Goal: Navigation & Orientation: Find specific page/section

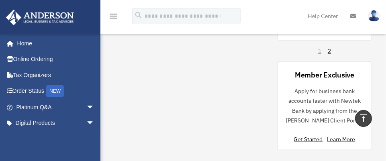
scroll to position [704, 0]
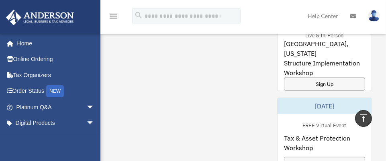
drag, startPoint x: 390, startPoint y: 105, endPoint x: 232, endPoint y: 121, distance: 159.0
click at [232, 121] on div "My Questions All Submitted Answered Closed Normal Expedited Platinum Tax Questi…" at bounding box center [242, 59] width 257 height 463
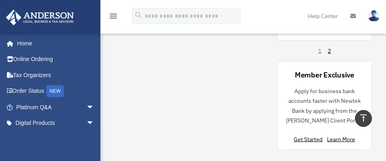
scroll to position [850, 0]
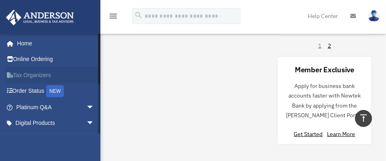
click at [34, 73] on link "Tax Organizers" at bounding box center [56, 75] width 101 height 16
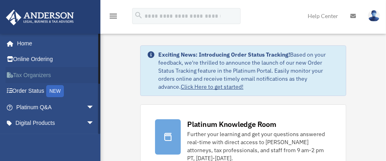
click at [44, 71] on link "Tax Organizers" at bounding box center [56, 75] width 101 height 16
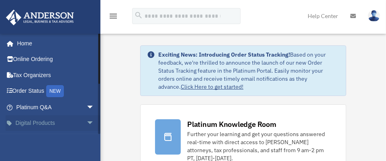
click at [86, 120] on span "arrow_drop_down" at bounding box center [94, 123] width 16 height 16
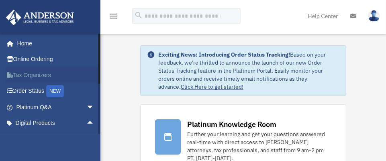
click at [30, 73] on link "Tax Organizers" at bounding box center [56, 75] width 101 height 16
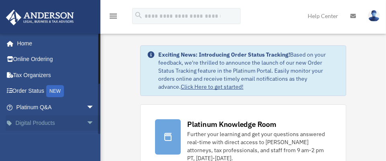
click at [86, 122] on span "arrow_drop_down" at bounding box center [94, 123] width 16 height 16
click at [86, 123] on span "arrow_drop_up" at bounding box center [94, 123] width 16 height 16
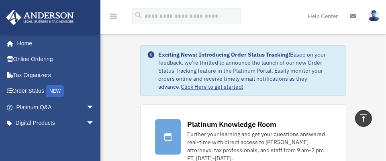
scroll to position [140, 0]
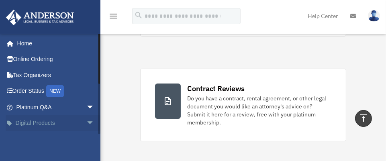
click at [86, 120] on span "arrow_drop_down" at bounding box center [94, 123] width 16 height 16
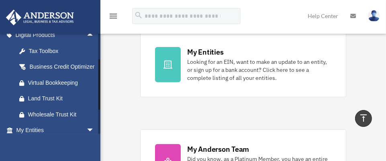
scroll to position [176, 0]
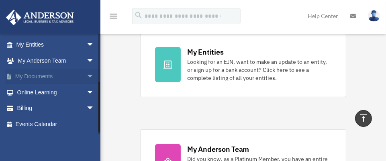
click at [86, 83] on span "arrow_drop_down" at bounding box center [94, 77] width 16 height 16
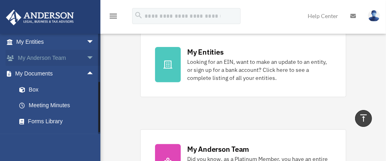
click at [86, 66] on span "arrow_drop_down" at bounding box center [94, 58] width 16 height 16
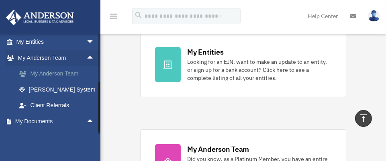
click at [70, 81] on link "My Anderson Team" at bounding box center [58, 74] width 95 height 16
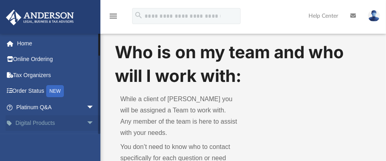
click at [86, 122] on span "arrow_drop_down" at bounding box center [94, 123] width 16 height 16
click at [86, 122] on span "arrow_drop_up" at bounding box center [94, 123] width 16 height 16
click at [86, 124] on span "arrow_drop_down" at bounding box center [94, 123] width 16 height 16
click at [86, 124] on span "arrow_drop_up" at bounding box center [94, 123] width 16 height 16
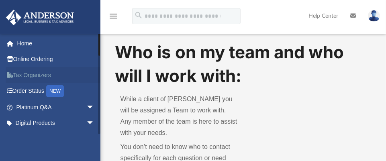
click at [73, 72] on link "Tax Organizers" at bounding box center [56, 75] width 101 height 16
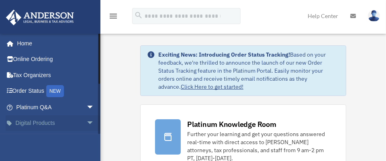
click at [87, 124] on span "arrow_drop_down" at bounding box center [94, 123] width 16 height 16
click at [86, 120] on span "arrow_drop_up" at bounding box center [94, 123] width 16 height 16
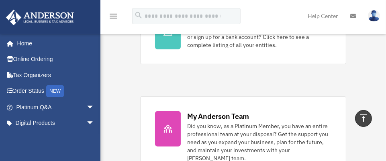
scroll to position [422, 0]
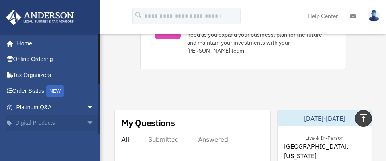
click at [86, 123] on span "arrow_drop_down" at bounding box center [94, 123] width 16 height 16
click at [86, 123] on span "arrow_drop_up" at bounding box center [94, 123] width 16 height 16
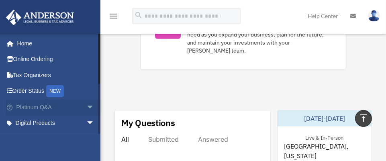
click at [96, 102] on span "arrow_drop_down" at bounding box center [94, 107] width 16 height 16
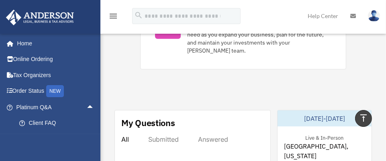
click at [85, 137] on div "jblett049@gmail.com Sign Out jblett049@gmail.com Home Online Ordering Tax Organ…" at bounding box center [50, 113] width 100 height 161
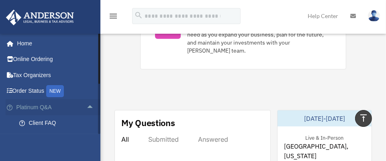
click at [88, 107] on span "arrow_drop_up" at bounding box center [94, 107] width 16 height 16
click at [86, 124] on span "arrow_drop_down" at bounding box center [94, 123] width 16 height 16
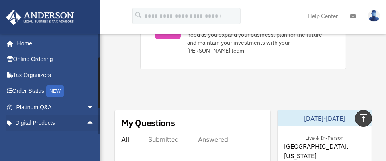
scroll to position [88, 0]
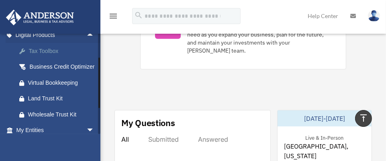
click at [50, 50] on div "Tax Toolbox" at bounding box center [62, 51] width 68 height 10
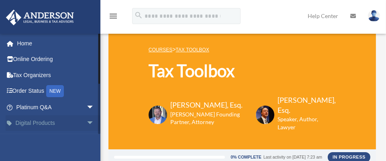
click at [86, 121] on span "arrow_drop_down" at bounding box center [94, 123] width 16 height 16
click at [97, 83] on li "Order Status NEW" at bounding box center [53, 91] width 106 height 16
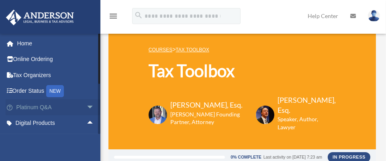
click at [92, 106] on span "arrow_drop_down" at bounding box center [94, 107] width 16 height 16
click at [91, 117] on link "Client FAQ" at bounding box center [58, 123] width 95 height 16
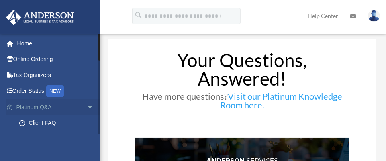
click at [59, 114] on link "Platinum Q&A arrow_drop_down" at bounding box center [56, 107] width 101 height 16
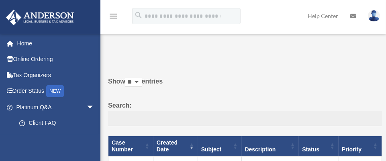
click at [39, 70] on div "[EMAIL_ADDRESS][DOMAIN_NAME] Sign Out [EMAIL_ADDRESS][DOMAIN_NAME] Home Online …" at bounding box center [50, 113] width 100 height 161
click at [39, 70] on link "Tax Organizers" at bounding box center [56, 75] width 101 height 16
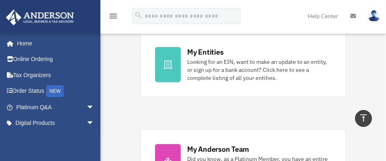
scroll to position [422, 0]
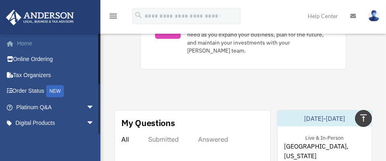
click at [29, 42] on link "Home" at bounding box center [56, 43] width 101 height 16
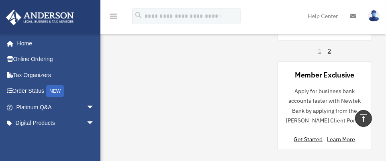
scroll to position [986, 0]
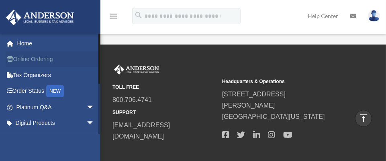
click at [39, 56] on link "Online Ordering" at bounding box center [56, 59] width 101 height 16
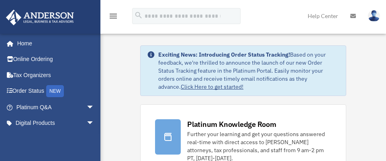
scroll to position [986, 0]
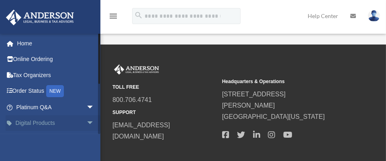
click at [86, 121] on span "arrow_drop_down" at bounding box center [94, 123] width 16 height 16
drag, startPoint x: 97, startPoint y: 82, endPoint x: 100, endPoint y: 105, distance: 23.5
click at [100, 105] on div "[EMAIL_ADDRESS][DOMAIN_NAME] Sign Out [EMAIL_ADDRESS][DOMAIN_NAME] Home Online …" at bounding box center [50, 83] width 100 height 101
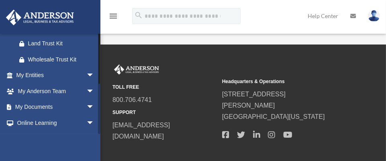
drag, startPoint x: 100, startPoint y: 102, endPoint x: 100, endPoint y: 97, distance: 4.8
click at [100, 98] on div at bounding box center [99, 83] width 2 height 101
click at [86, 115] on span "arrow_drop_down" at bounding box center [94, 107] width 16 height 16
click at [33, 129] on link "Box" at bounding box center [58, 123] width 95 height 16
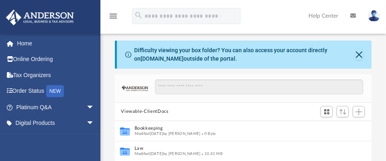
scroll to position [140, 0]
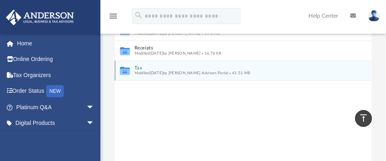
click at [125, 75] on icon "grid" at bounding box center [125, 72] width 10 height 6
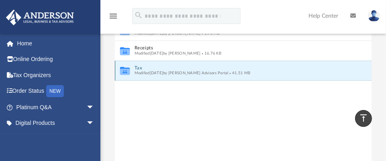
click at [134, 79] on div "Collaborated Folder Tax Modified Wed Jul 16 2025 by Anderson Advisors Portal 41…" at bounding box center [243, 71] width 257 height 20
click at [139, 71] on button "Tax" at bounding box center [237, 67] width 207 height 5
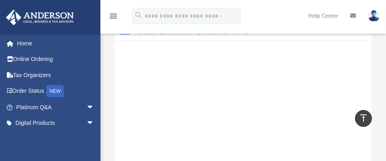
scroll to position [0, 0]
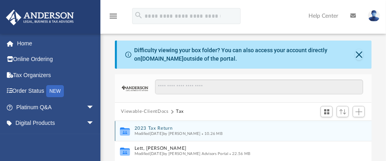
click at [160, 131] on button "2023 Tax Return" at bounding box center [237, 128] width 207 height 5
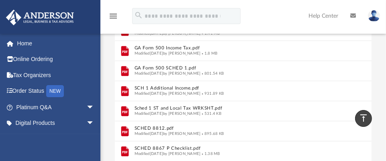
click at [358, 20] on link at bounding box center [353, 16] width 18 height 32
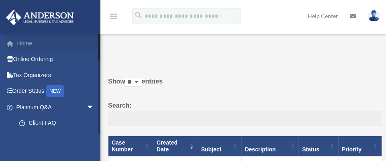
click at [29, 44] on link "Home" at bounding box center [56, 43] width 101 height 16
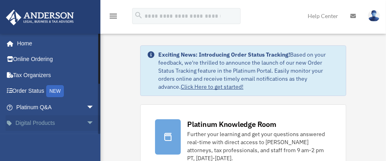
click at [86, 122] on span "arrow_drop_down" at bounding box center [94, 123] width 16 height 16
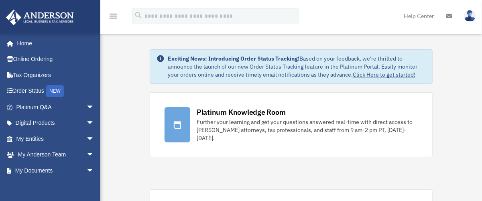
drag, startPoint x: 385, startPoint y: 0, endPoint x: 201, endPoint y: 164, distance: 246.8
click at [100, 64] on div at bounding box center [99, 82] width 2 height 99
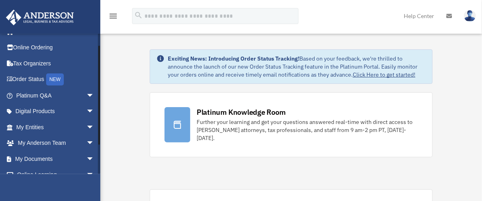
scroll to position [18, 0]
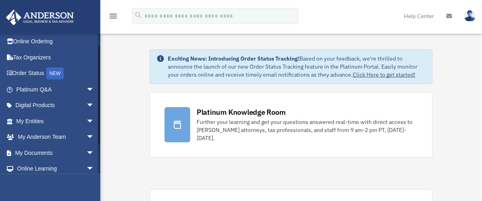
drag, startPoint x: 99, startPoint y: 64, endPoint x: 103, endPoint y: 78, distance: 14.5
click at [57, 153] on link "My Documents arrow_drop_down" at bounding box center [56, 153] width 101 height 16
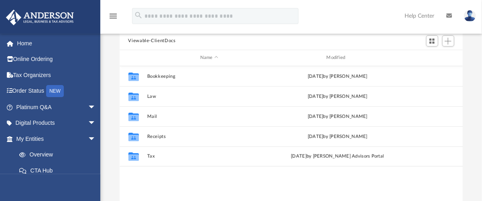
scroll to position [72, 0]
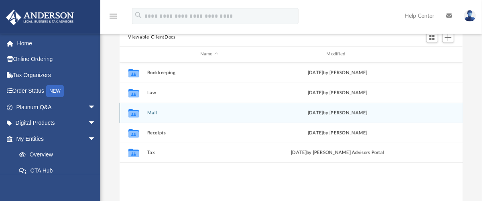
click at [155, 115] on button "Mail" at bounding box center [209, 112] width 125 height 5
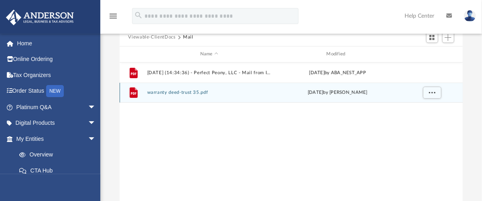
click at [156, 103] on div "File warranty deed-trust 35.pdf Tue May 6 2025 by Jacqueline Lett" at bounding box center [292, 93] width 344 height 20
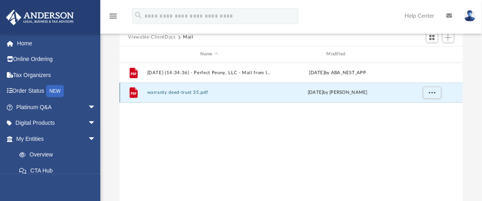
click at [147, 95] on button "warranty deed-trust 35.pdf" at bounding box center [209, 92] width 125 height 5
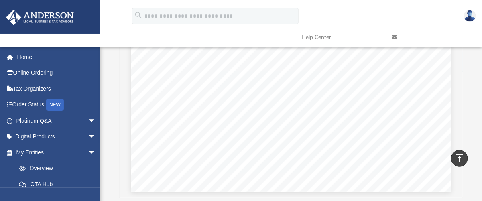
scroll to position [0, 0]
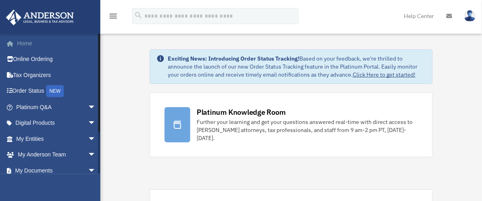
click at [36, 43] on link "Home" at bounding box center [57, 43] width 102 height 16
click at [88, 169] on span "arrow_drop_down" at bounding box center [96, 171] width 16 height 16
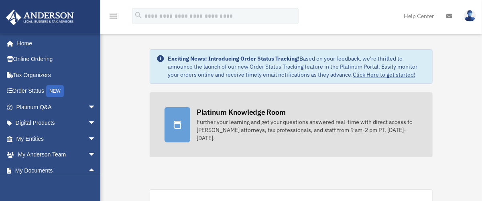
drag, startPoint x: 100, startPoint y: 146, endPoint x: 273, endPoint y: 155, distance: 173.2
click at [273, 155] on link "Platinum Knowledge Room Further your learning and get your questions answered r…" at bounding box center [291, 124] width 283 height 65
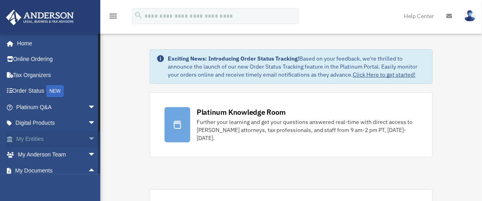
scroll to position [117, 0]
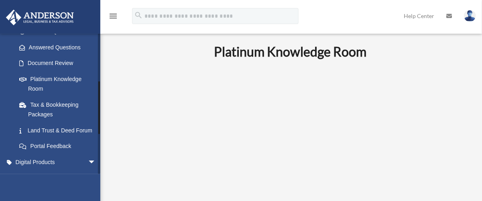
scroll to position [226, 0]
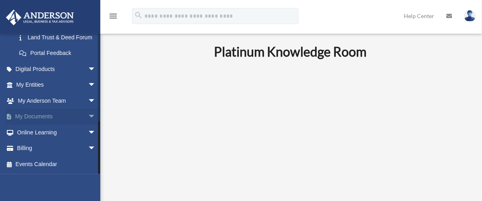
click at [88, 115] on span "arrow_drop_down" at bounding box center [96, 117] width 16 height 16
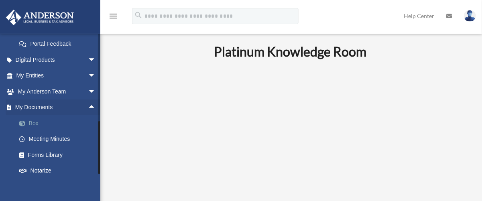
click at [46, 131] on link "Box" at bounding box center [59, 123] width 97 height 16
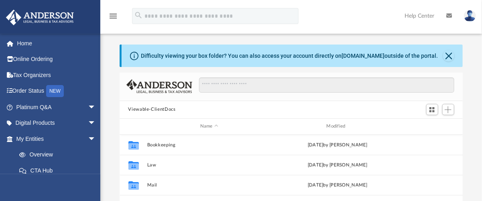
scroll to position [175, 336]
click at [446, 113] on span "Add" at bounding box center [448, 109] width 7 height 7
click at [430, 134] on li "Upload" at bounding box center [437, 135] width 26 height 8
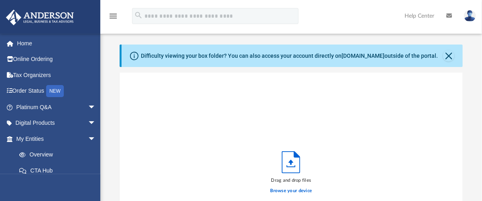
scroll to position [196, 336]
click at [0, 90] on li "Order Status NEW" at bounding box center [54, 91] width 108 height 16
click at [0, 53] on li "Online Ordering" at bounding box center [54, 59] width 108 height 16
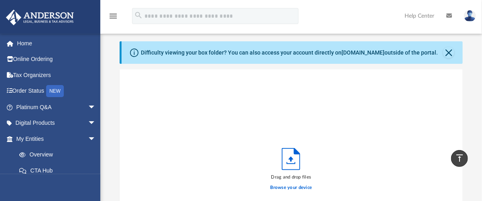
scroll to position [0, 0]
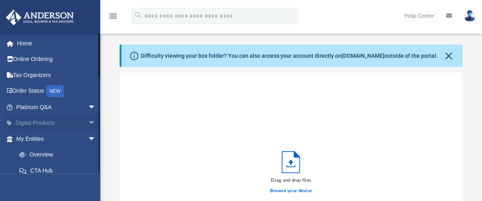
click at [75, 122] on link "Digital Products arrow_drop_down" at bounding box center [57, 123] width 102 height 16
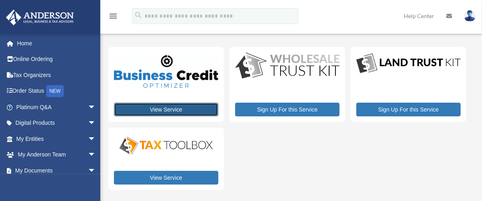
click at [166, 111] on link "View Service" at bounding box center [166, 110] width 104 height 14
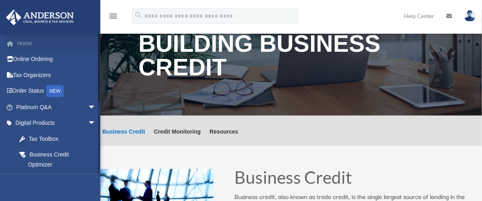
click at [25, 44] on link "Home" at bounding box center [57, 43] width 102 height 16
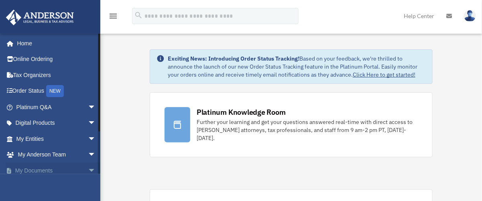
click at [44, 167] on link "My Documents arrow_drop_down" at bounding box center [57, 171] width 102 height 16
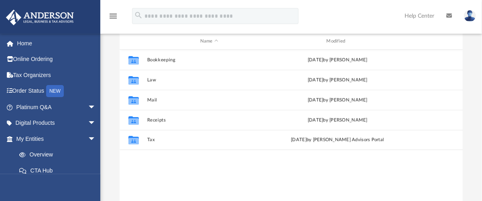
scroll to position [87, 0]
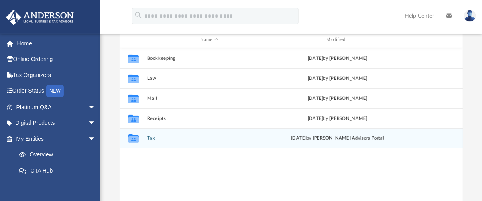
click at [149, 141] on button "Tax" at bounding box center [209, 138] width 125 height 5
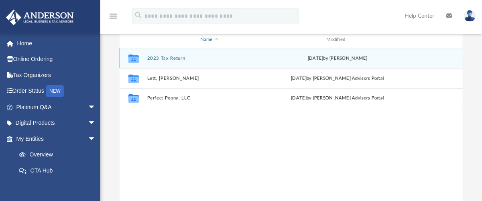
scroll to position [0, 0]
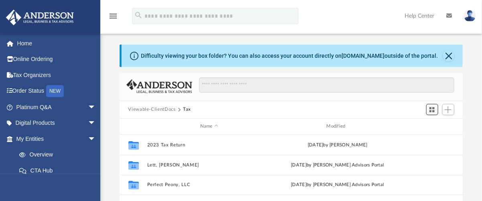
click at [431, 113] on span "Switch to Grid View" at bounding box center [432, 109] width 7 height 7
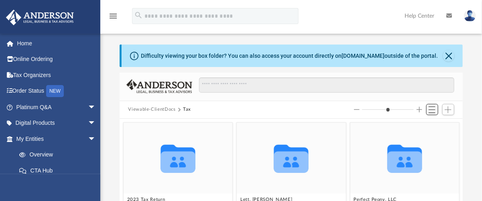
click at [431, 113] on span "Switch to List View" at bounding box center [432, 109] width 7 height 7
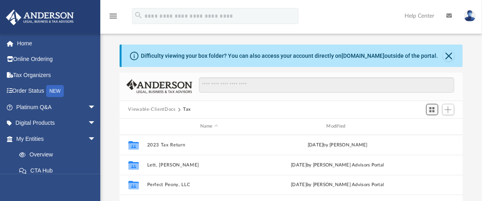
scroll to position [175, 336]
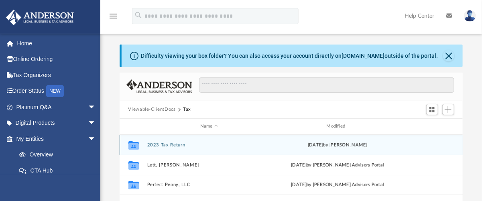
click at [226, 155] on div "Collaborated Folder 2023 Tax Return Thu Feb 27 2025 by Jacqueline Lett" at bounding box center [292, 145] width 344 height 20
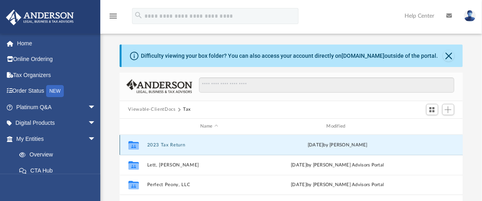
click at [185, 147] on button "2023 Tax Return" at bounding box center [209, 144] width 125 height 5
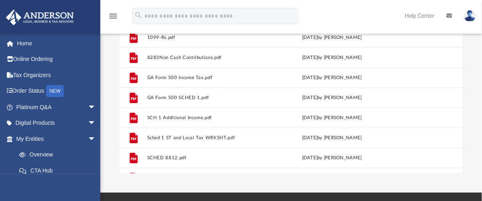
scroll to position [132, 0]
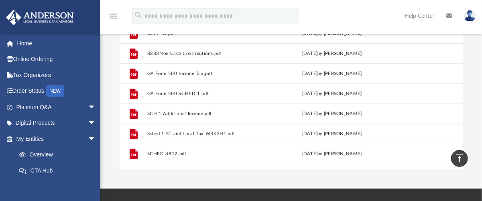
click at [475, 130] on div "Difficulty viewing your box folder? You can also access your account directly o…" at bounding box center [291, 41] width 382 height 257
drag, startPoint x: 475, startPoint y: 130, endPoint x: 473, endPoint y: 136, distance: 6.0
click at [473, 136] on div "Difficulty viewing your box folder? You can also access your account directly o…" at bounding box center [291, 41] width 382 height 257
click at [473, 138] on div "Difficulty viewing your box folder? You can also access your account directly o…" at bounding box center [291, 41] width 382 height 257
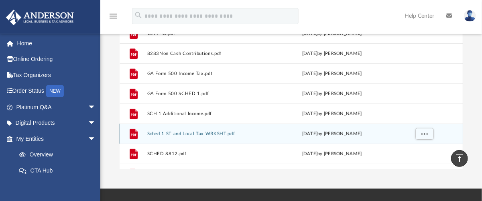
click at [192, 136] on button "Sched 1 ST and Local Tax WRKSHT.pdf" at bounding box center [207, 133] width 121 height 5
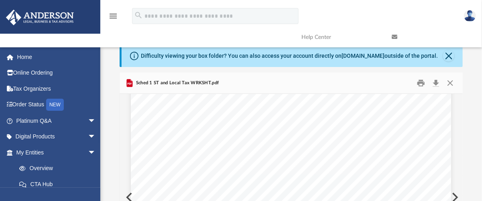
scroll to position [0, 0]
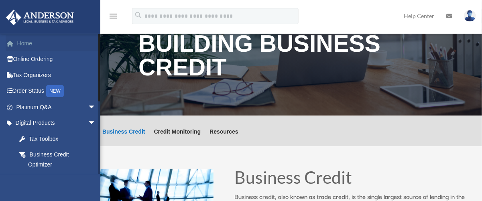
click at [38, 46] on link "Home" at bounding box center [57, 43] width 102 height 16
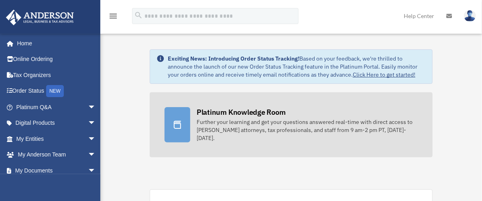
scroll to position [176, 0]
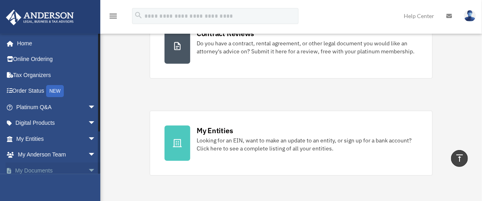
click at [88, 167] on span "arrow_drop_down" at bounding box center [96, 171] width 16 height 16
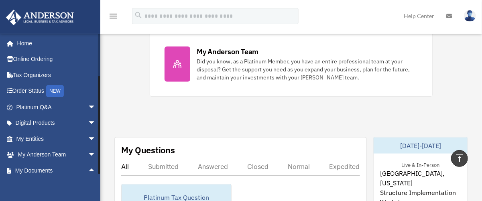
scroll to position [116, 0]
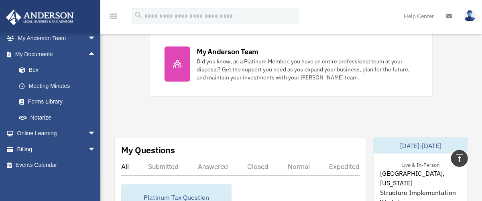
drag, startPoint x: 98, startPoint y: 133, endPoint x: 242, endPoint y: 123, distance: 144.5
click at [242, 123] on div "Exciting News: Introducing Order Status Tracking! Based on your feedback, we're…" at bounding box center [291, 148] width 394 height 943
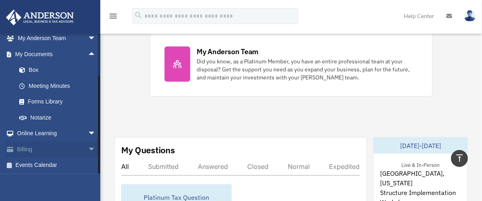
scroll to position [117, 0]
click at [88, 129] on span "arrow_drop_down" at bounding box center [96, 133] width 16 height 16
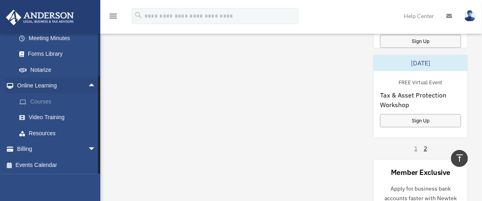
scroll to position [41, 0]
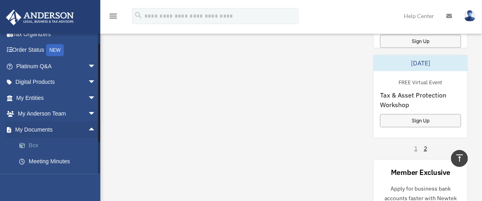
click at [45, 144] on link "Box" at bounding box center [59, 146] width 97 height 16
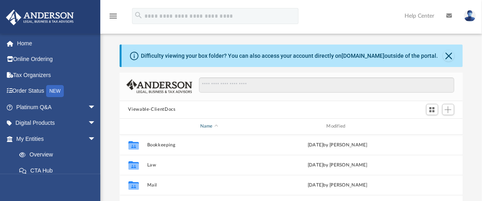
scroll to position [176, 0]
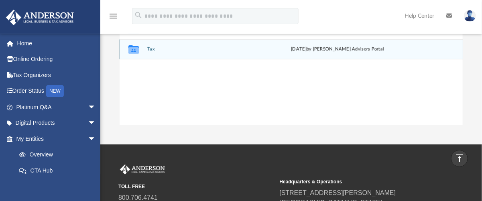
click at [158, 52] on button "Tax" at bounding box center [209, 49] width 125 height 5
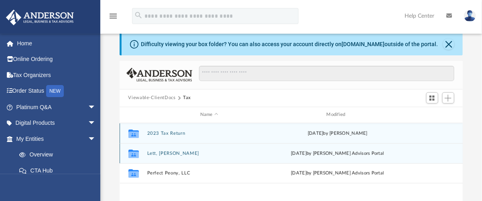
scroll to position [0, 0]
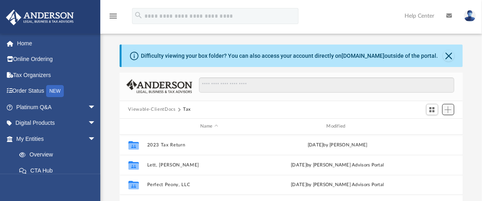
click at [452, 113] on span "Add" at bounding box center [448, 109] width 7 height 7
drag, startPoint x: 485, startPoint y: 63, endPoint x: 345, endPoint y: 113, distance: 148.9
click at [345, 113] on div "Viewable-ClientDocs Tax" at bounding box center [292, 110] width 344 height 18
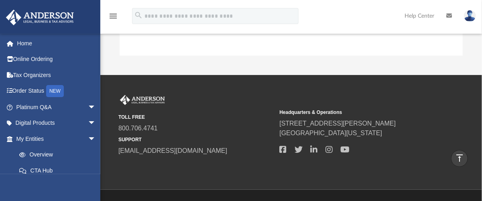
scroll to position [69, 0]
